Goal: Navigation & Orientation: Understand site structure

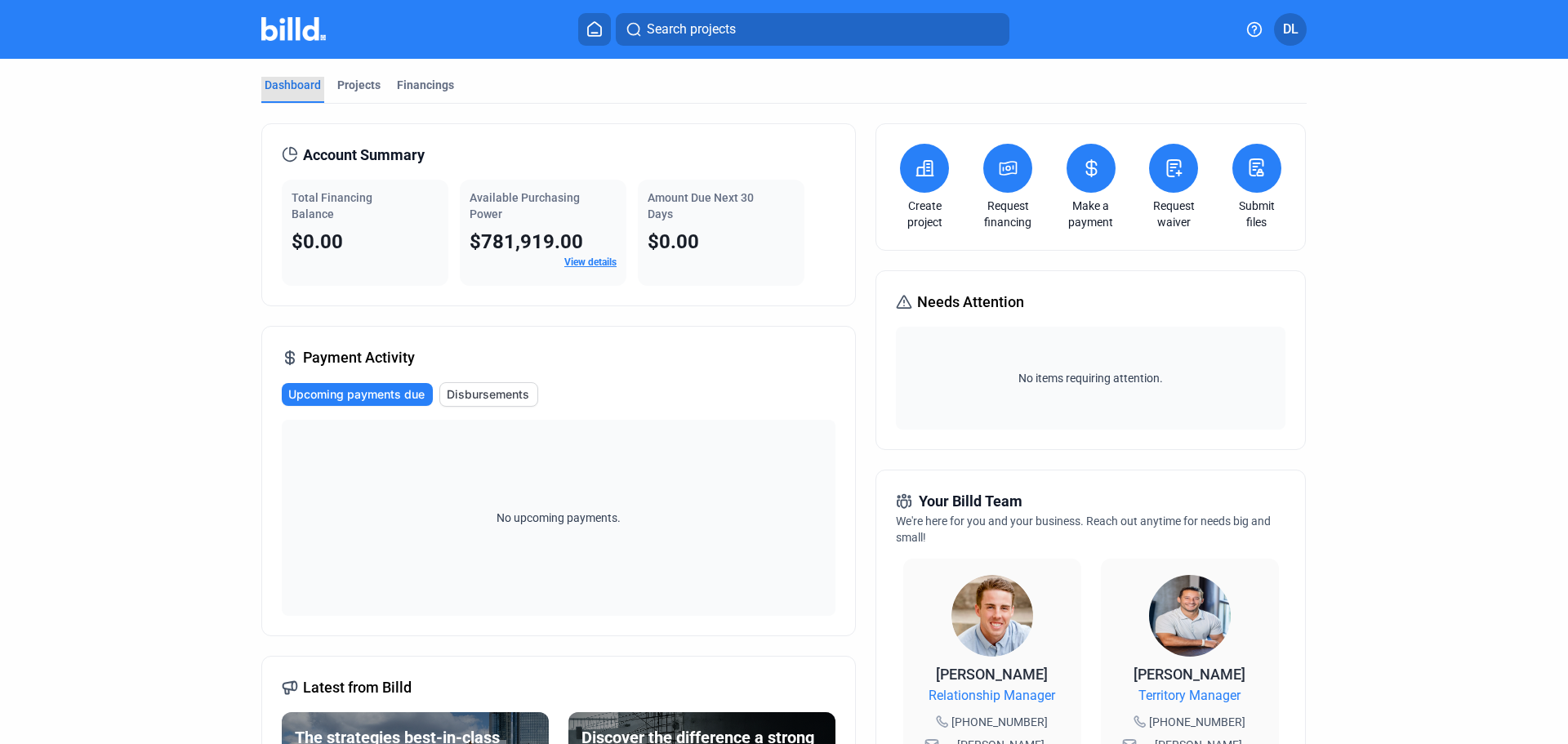
click at [289, 85] on div "Dashboard" at bounding box center [292, 85] width 57 height 17
click at [359, 80] on div "Projects" at bounding box center [359, 85] width 44 height 17
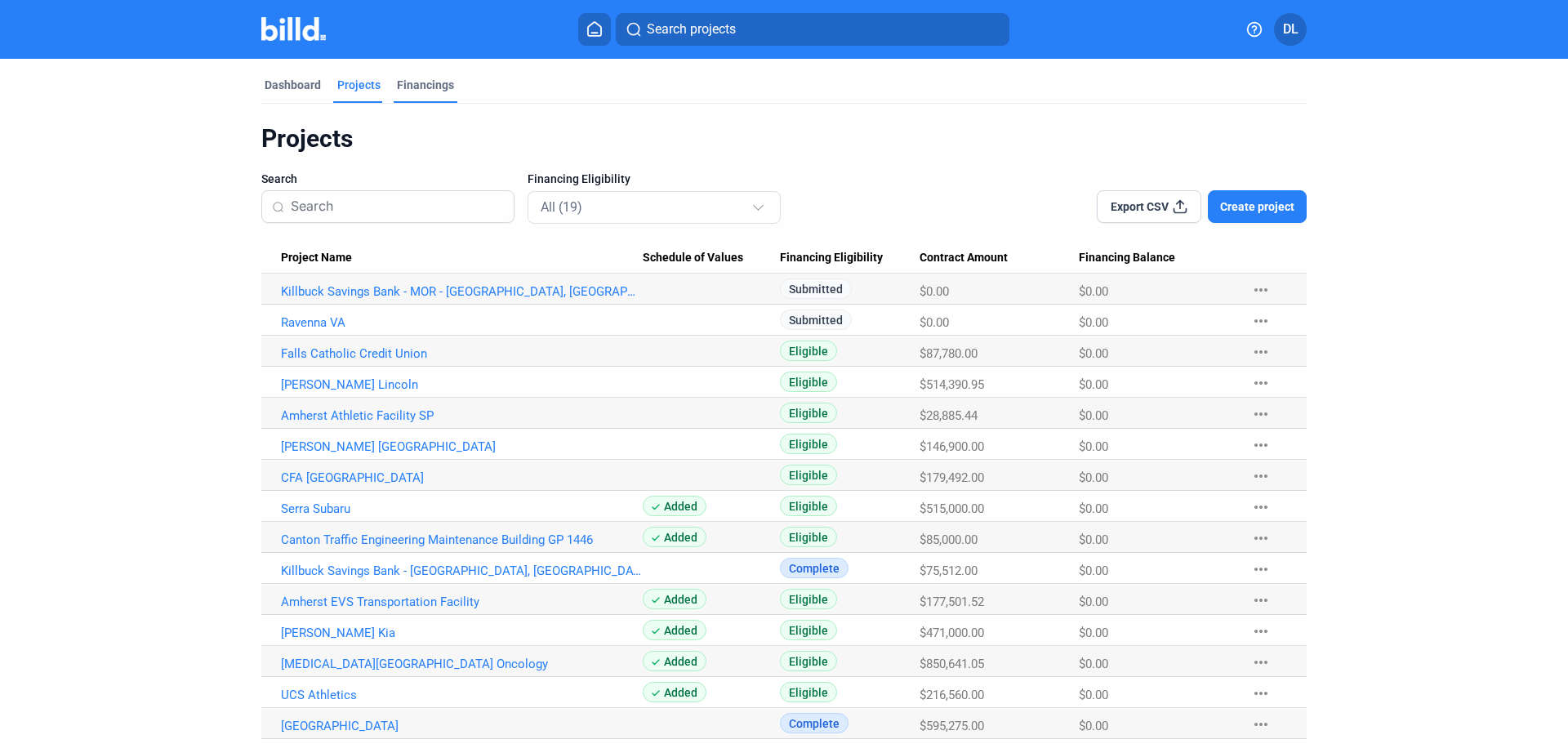
click at [425, 86] on div "Financings" at bounding box center [426, 85] width 58 height 17
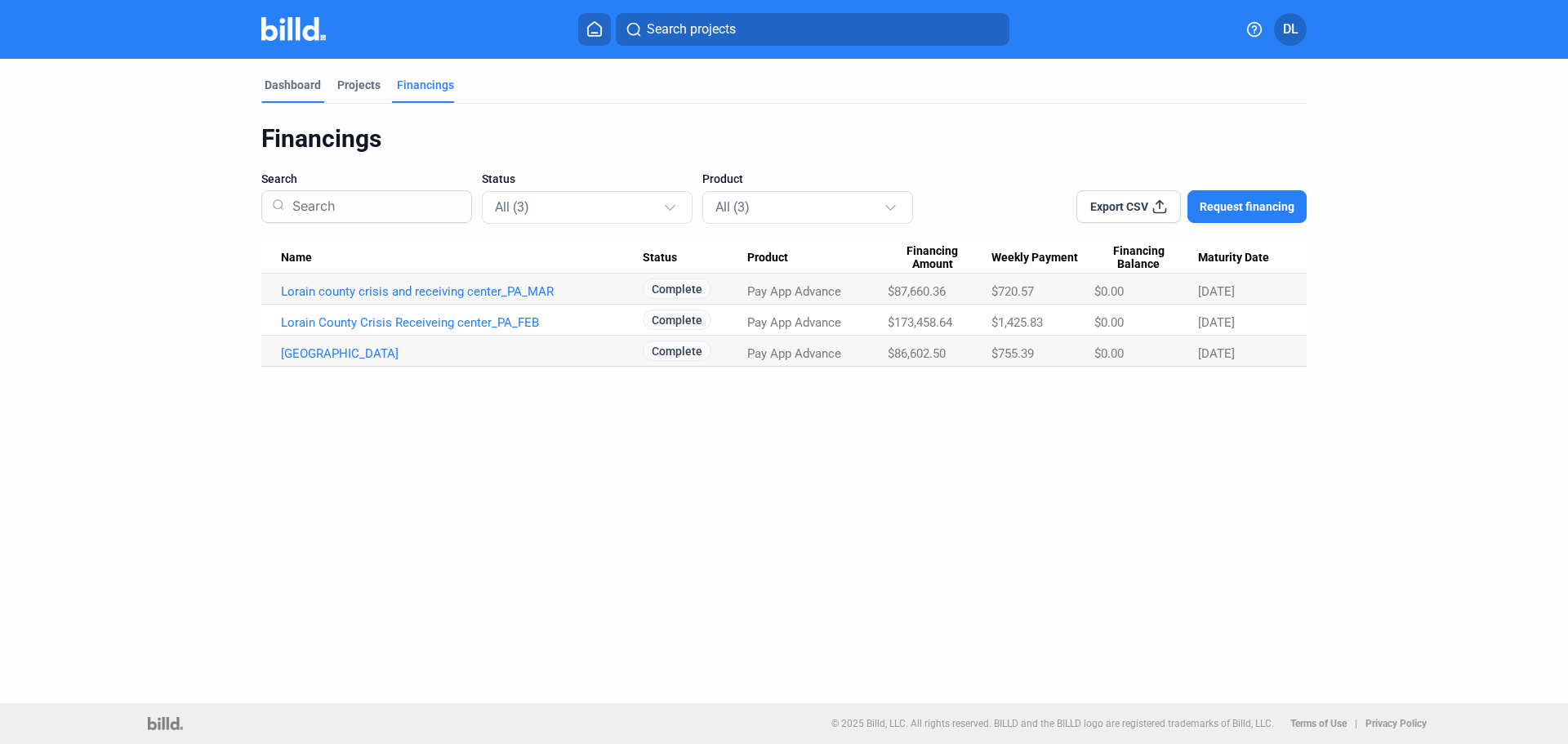
click at [309, 87] on div "Dashboard" at bounding box center [292, 85] width 57 height 17
